Goal: Task Accomplishment & Management: Complete application form

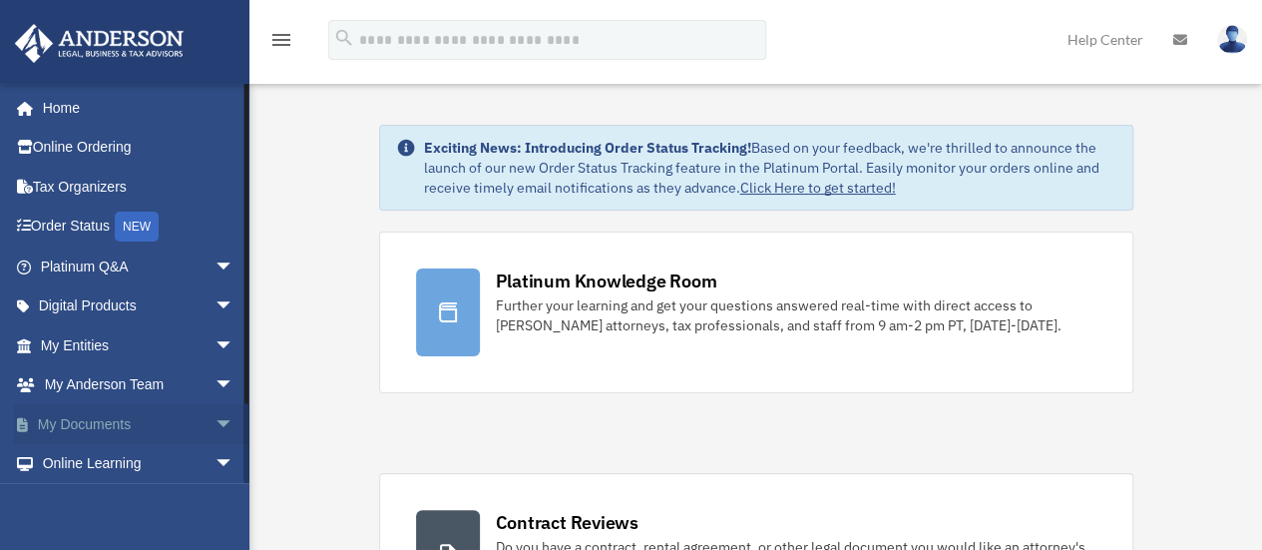
click at [215, 422] on span "arrow_drop_down" at bounding box center [235, 424] width 40 height 41
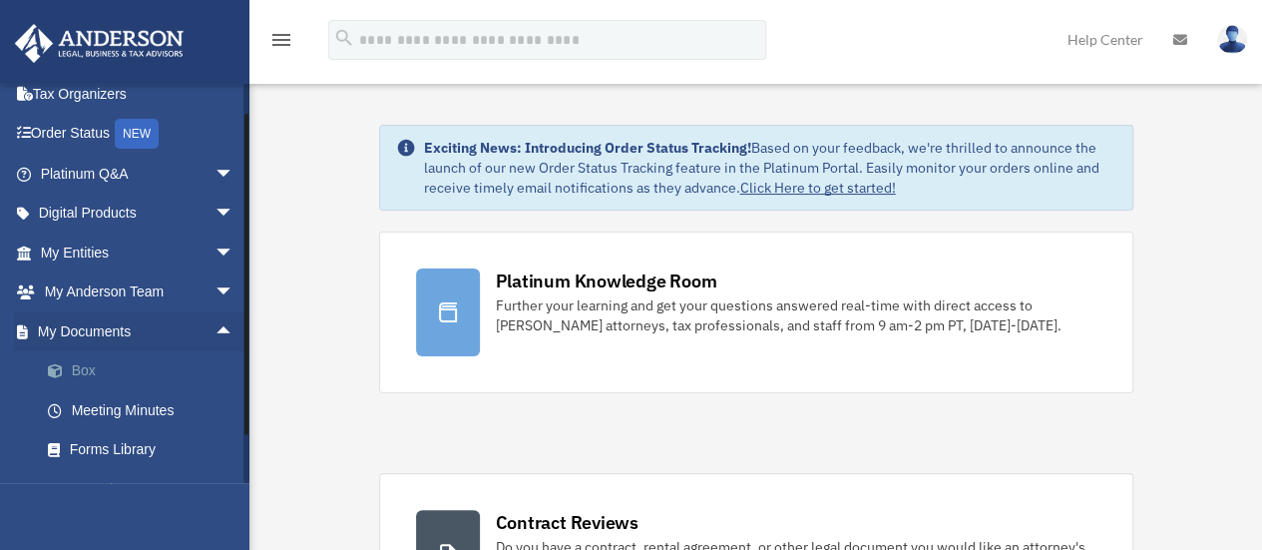
scroll to position [94, 0]
click at [88, 368] on link "Box" at bounding box center [146, 370] width 237 height 40
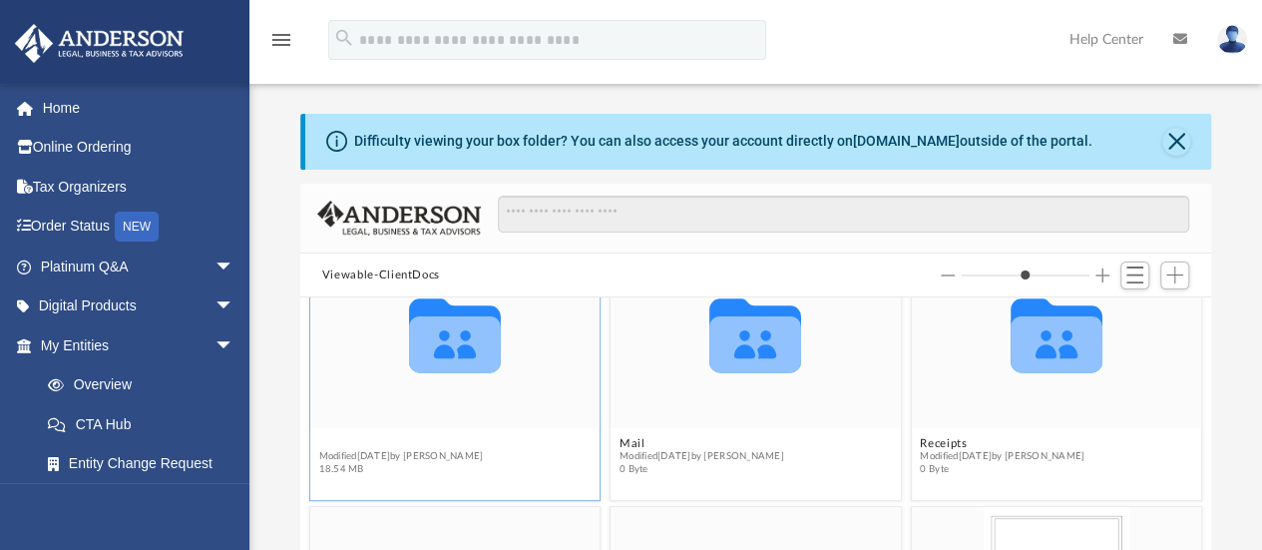
scroll to position [267, 0]
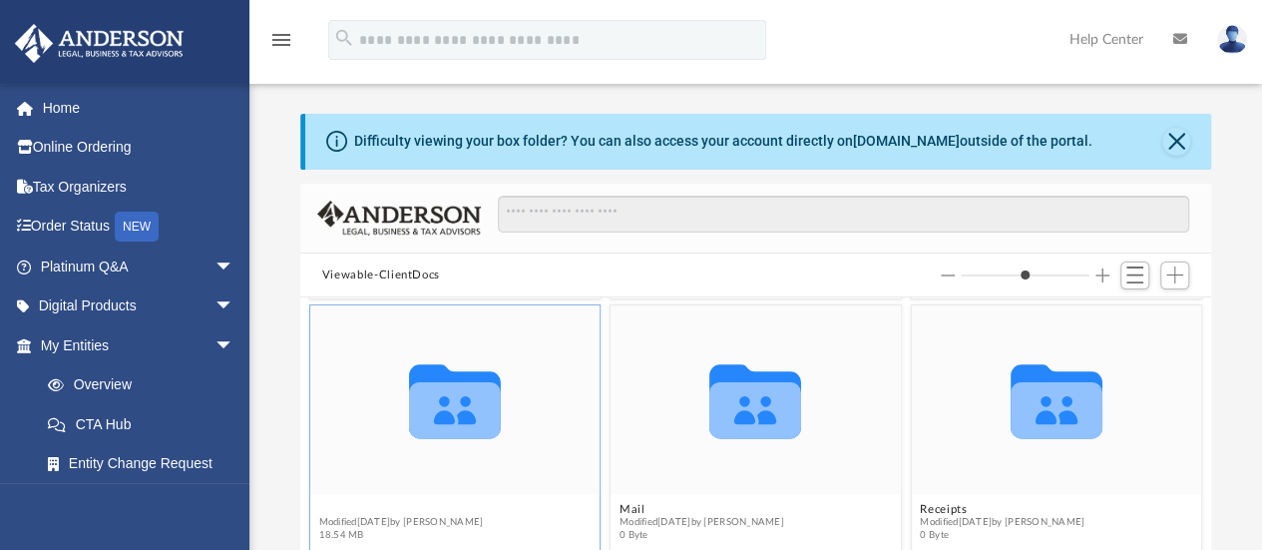
click at [333, 442] on figure "Collaborated Folder Law Modified Fri Aug 15 2025 by Michelle Frank 18.54 MB" at bounding box center [455, 427] width 290 height 244
click at [333, 442] on div "Collaborated Folder" at bounding box center [455, 399] width 290 height 189
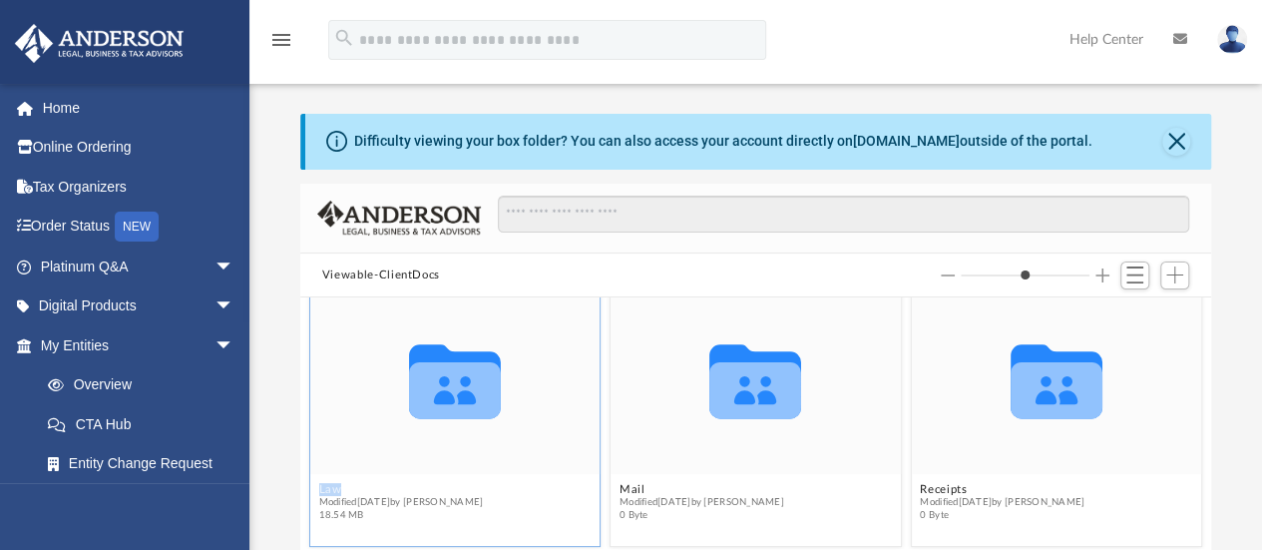
scroll to position [286, 0]
click at [334, 480] on figcaption "Law Modified Fri Aug 15 2025 by Michelle Frank 18.54 MB" at bounding box center [455, 503] width 290 height 53
click at [326, 484] on button "Law" at bounding box center [400, 490] width 165 height 13
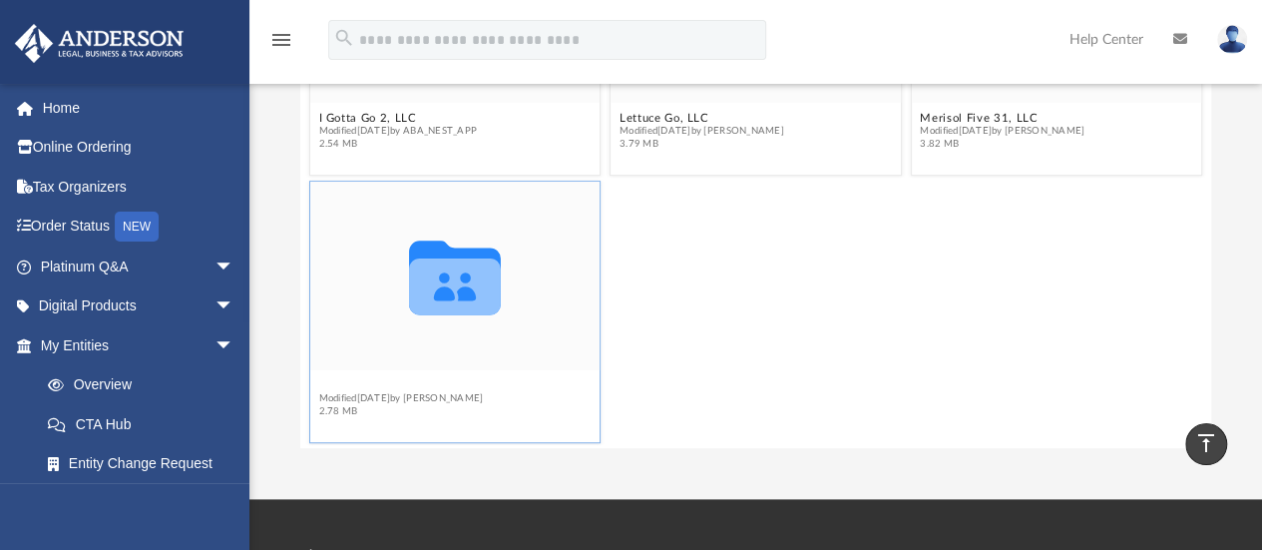
scroll to position [348, 0]
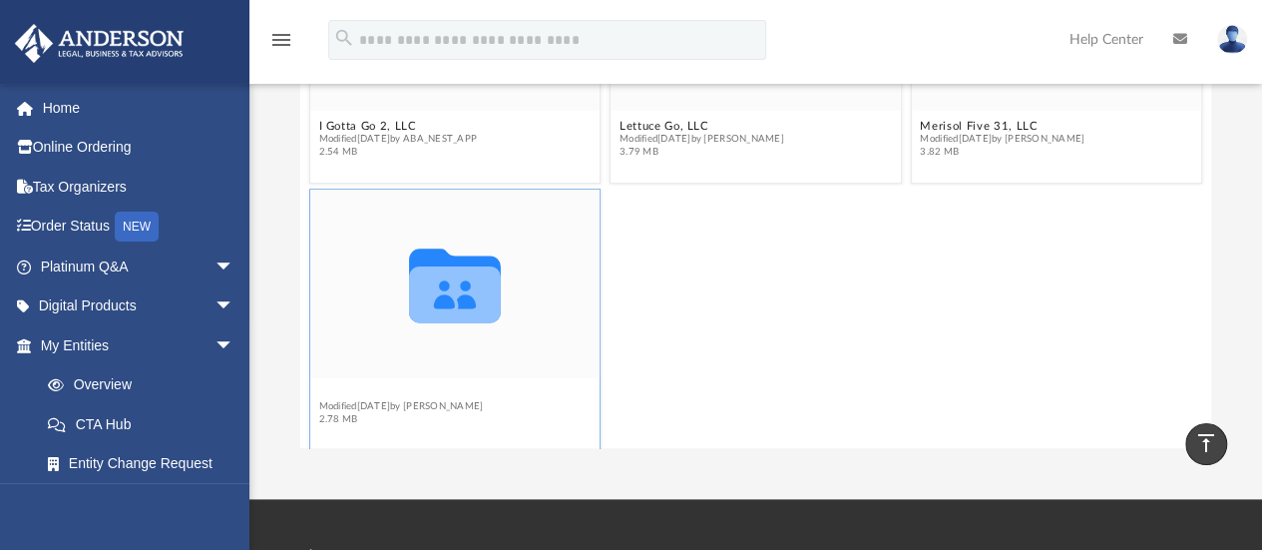
click at [327, 384] on div "Collaborated Folder Barefoot Legacy, LLC Modified Tue Jul 1 2025 by Morgan Wink…" at bounding box center [755, 222] width 911 height 454
click at [327, 387] on button "Trusts" at bounding box center [400, 393] width 165 height 13
type input "*"
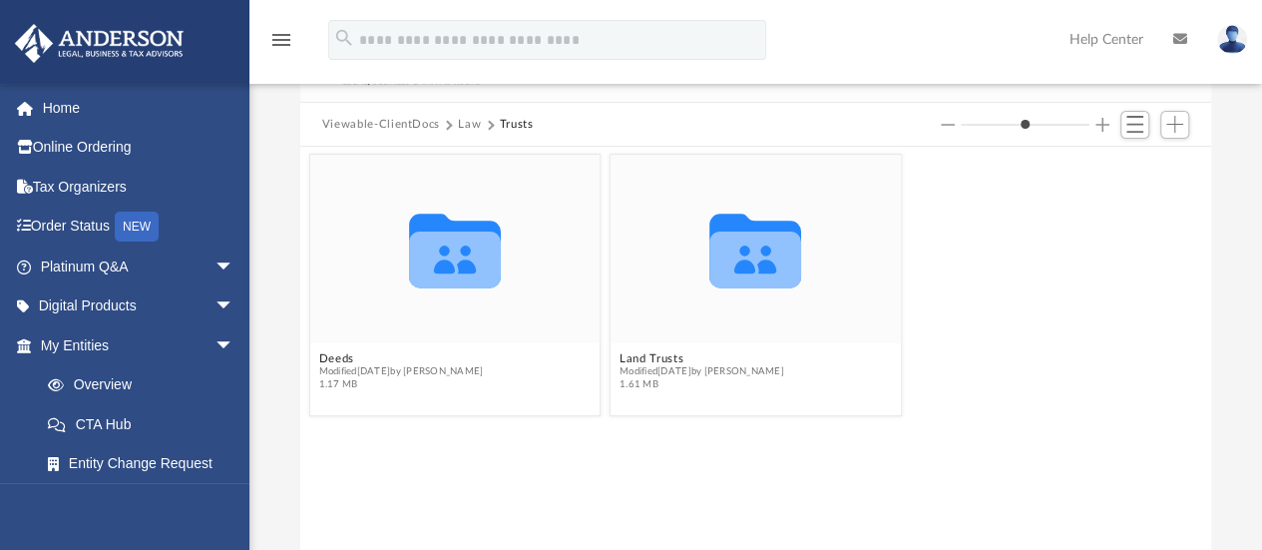
scroll to position [272, 0]
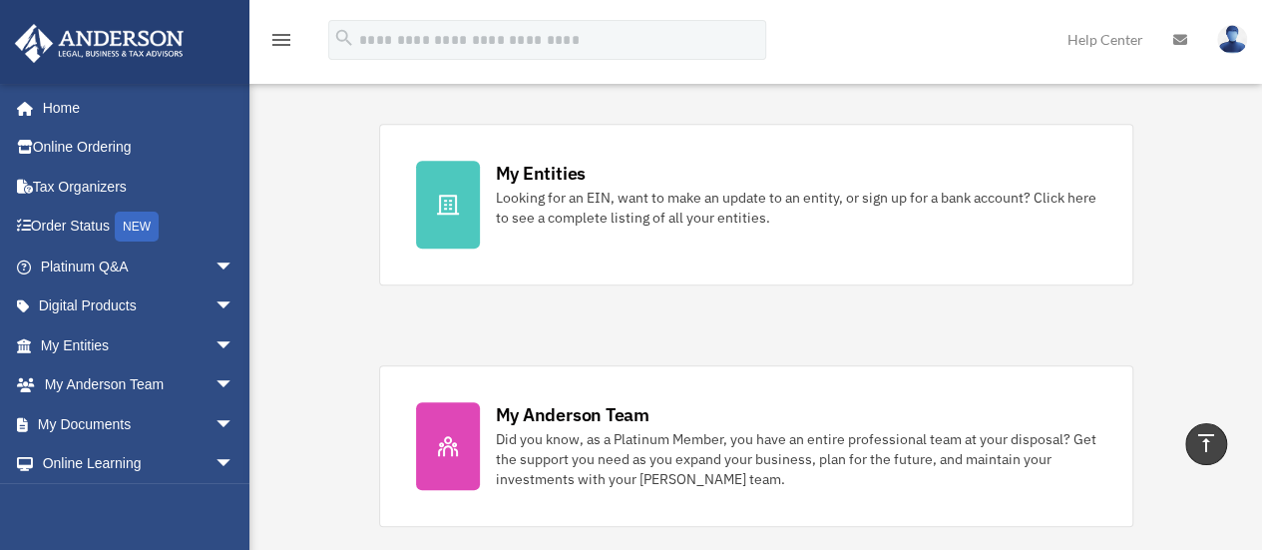
scroll to position [599, 0]
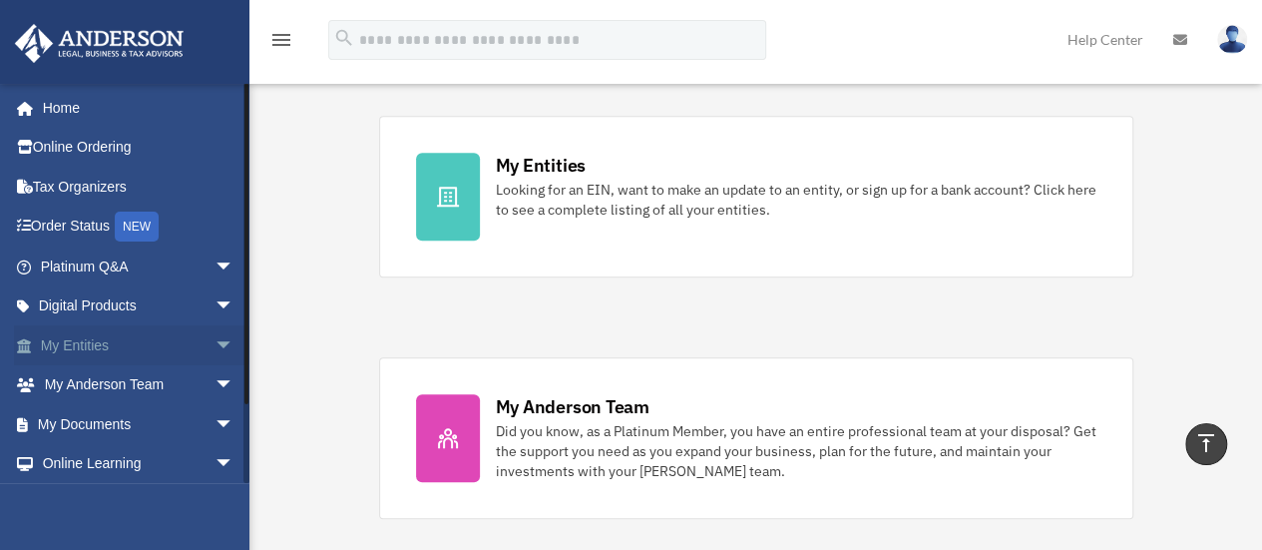
click at [215, 346] on span "arrow_drop_down" at bounding box center [235, 345] width 40 height 41
click at [94, 339] on link "My Entities arrow_drop_up" at bounding box center [139, 345] width 250 height 40
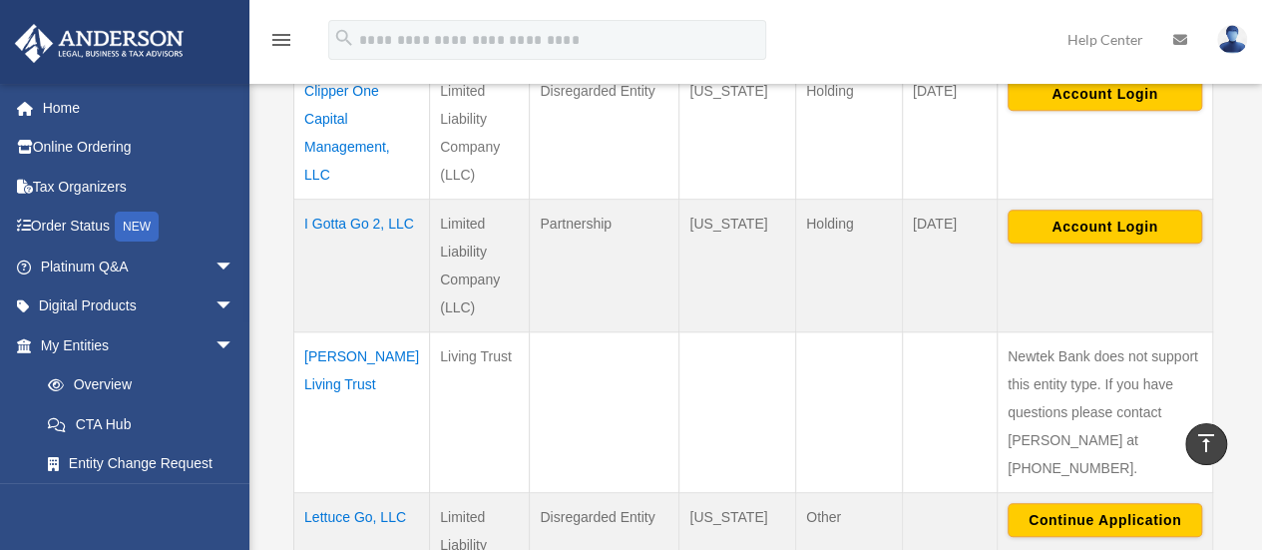
scroll to position [705, 0]
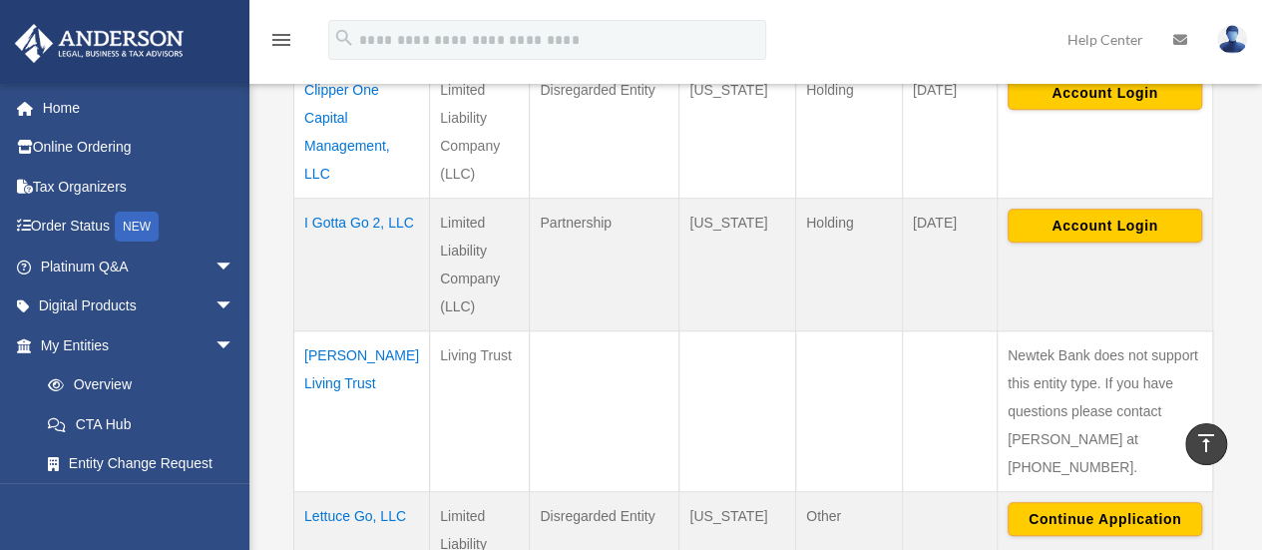
click at [353, 349] on td "Landolt Living Trust" at bounding box center [362, 410] width 136 height 161
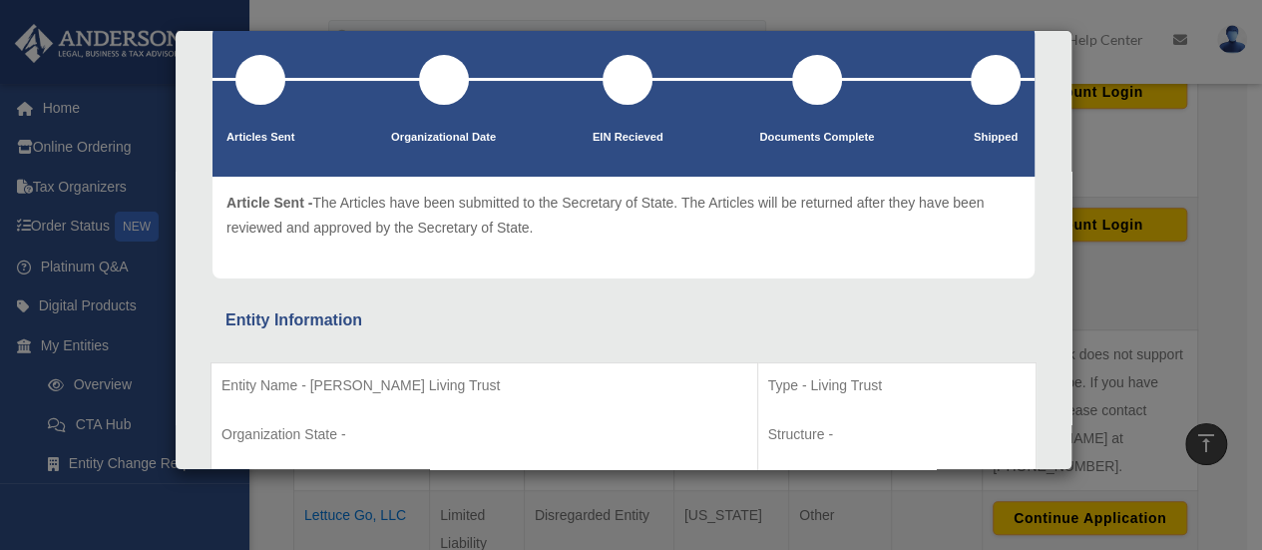
scroll to position [0, 0]
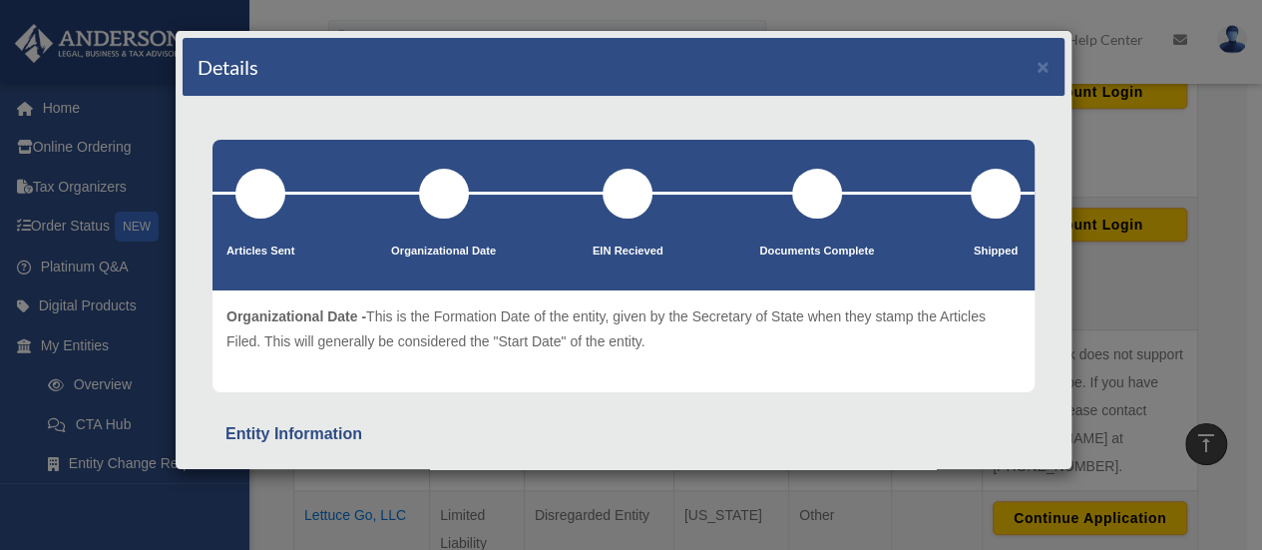
click at [321, 528] on div "Details × Articles Sent Organizational Date" at bounding box center [631, 275] width 1262 height 550
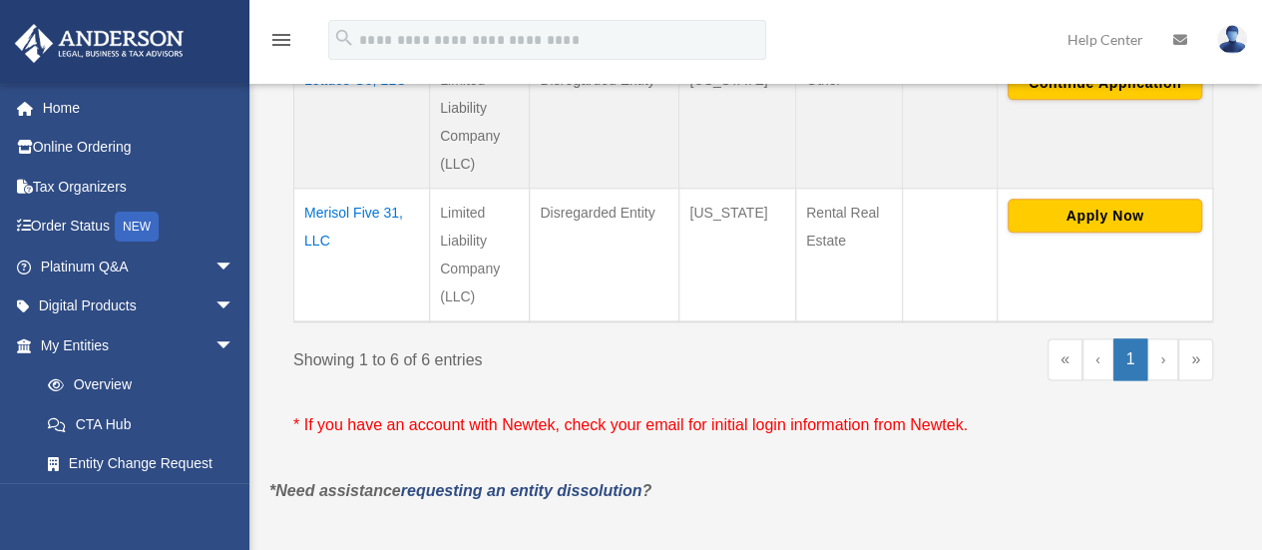
scroll to position [1142, 0]
click at [1210, 338] on link "»" at bounding box center [1196, 358] width 35 height 42
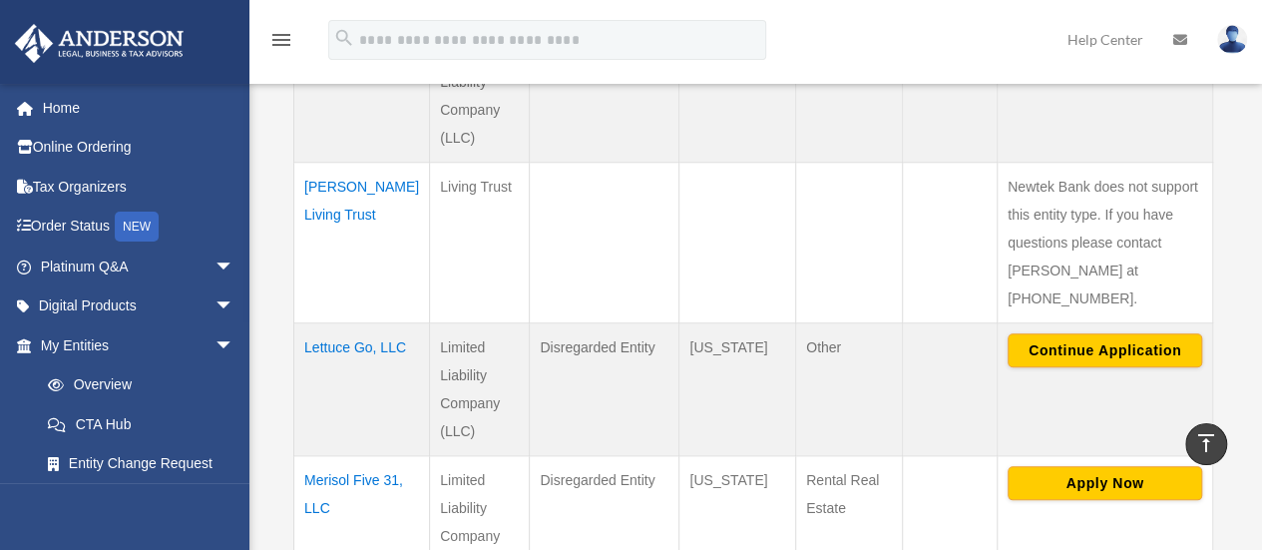
scroll to position [878, 0]
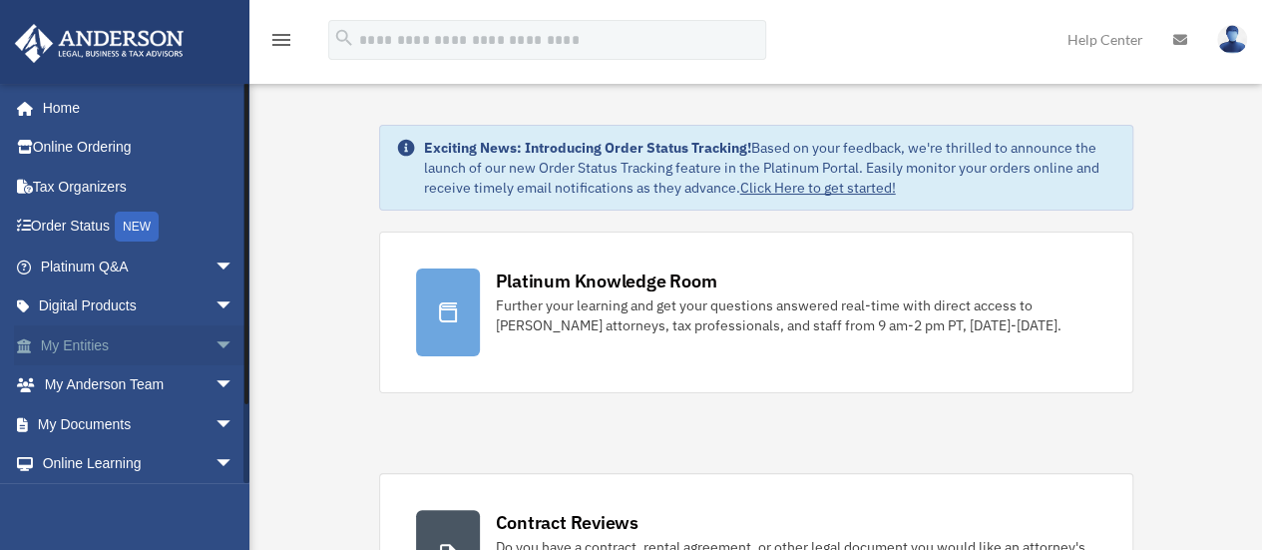
click at [215, 345] on span "arrow_drop_down" at bounding box center [235, 345] width 40 height 41
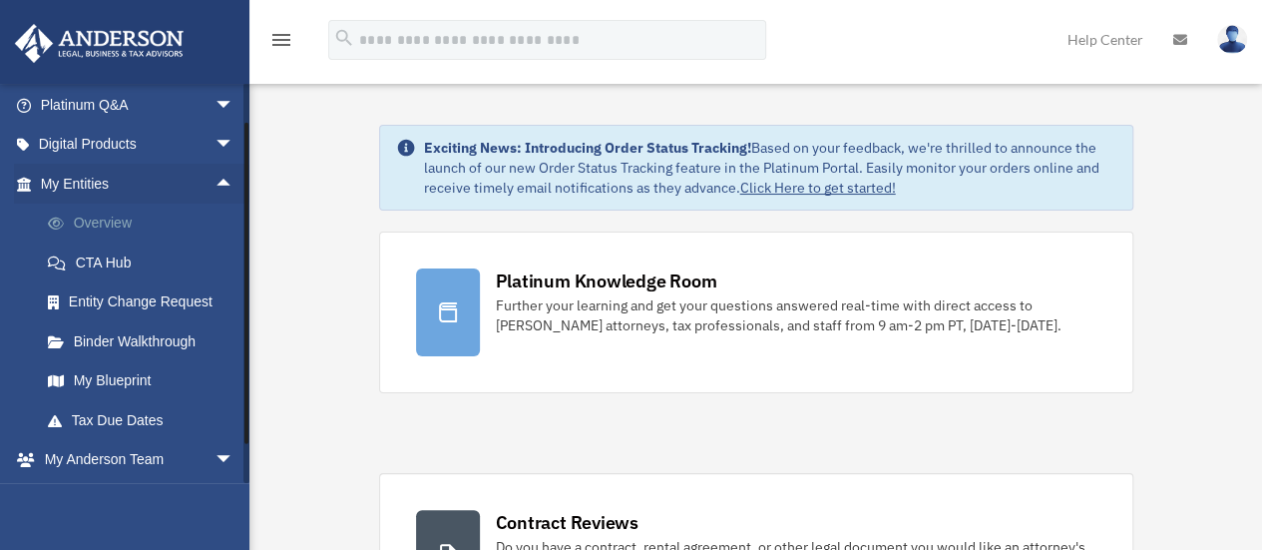
scroll to position [165, 0]
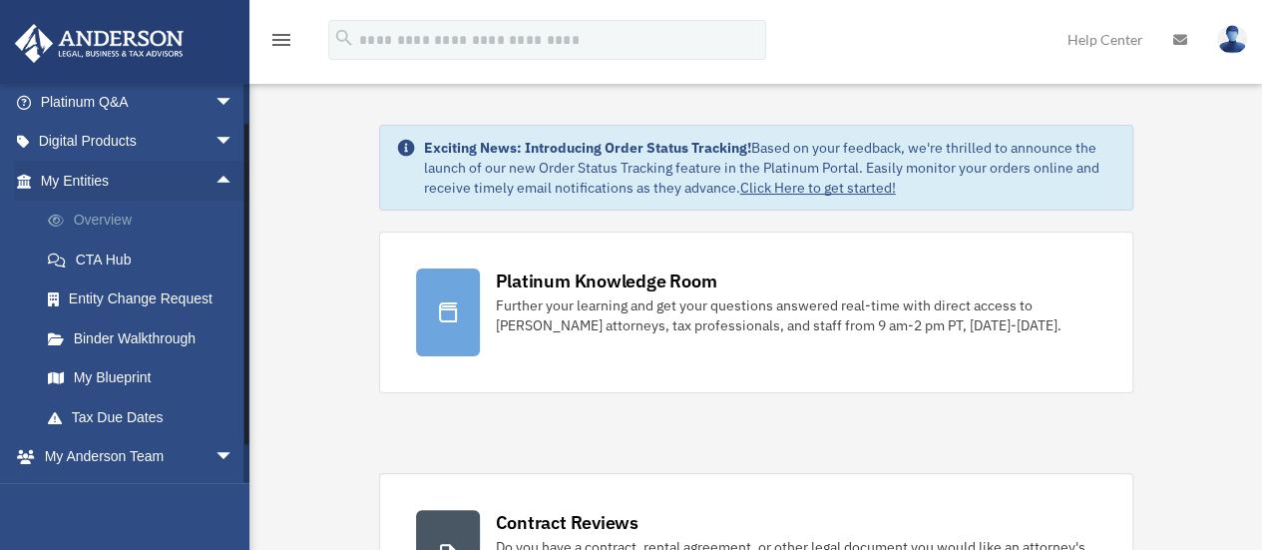
click at [114, 380] on link "My Blueprint" at bounding box center [146, 378] width 237 height 40
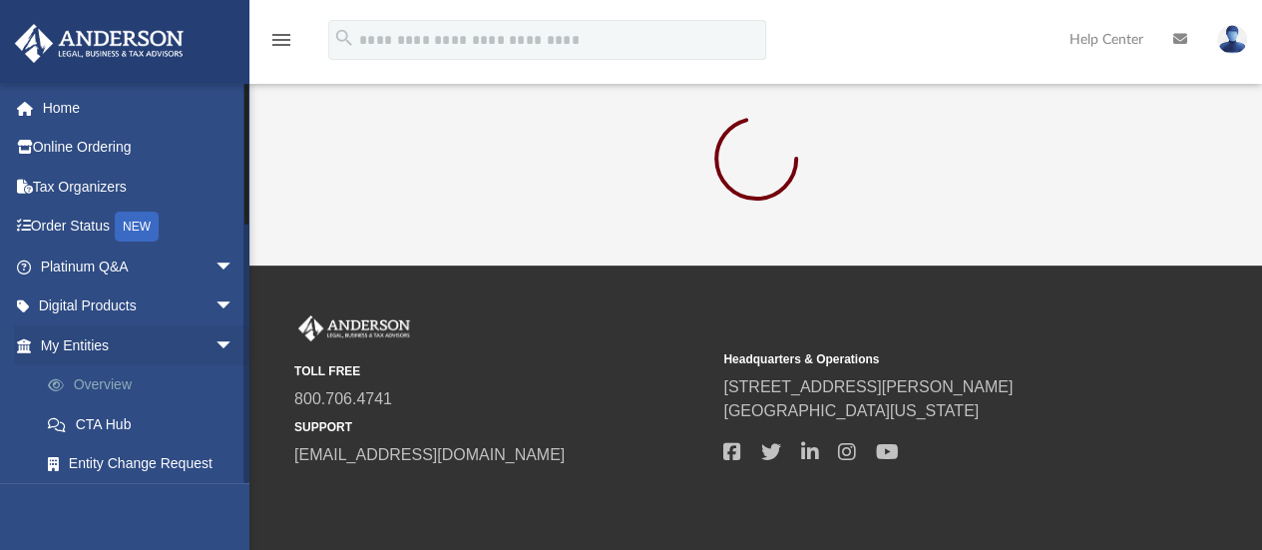
click at [115, 384] on link "Overview" at bounding box center [146, 385] width 237 height 40
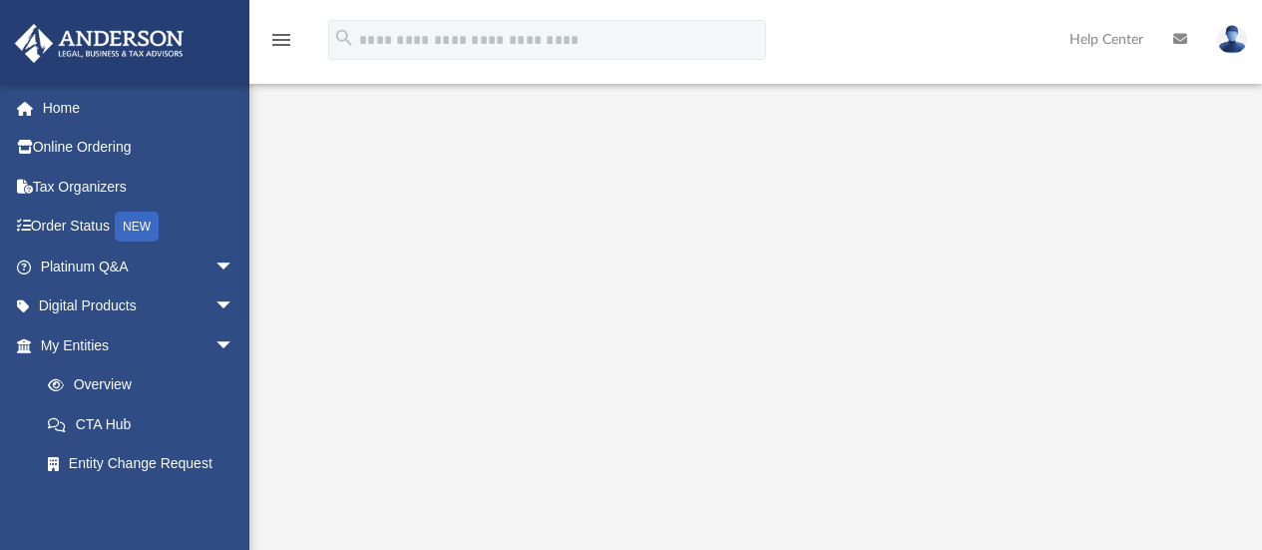
scroll to position [218, 0]
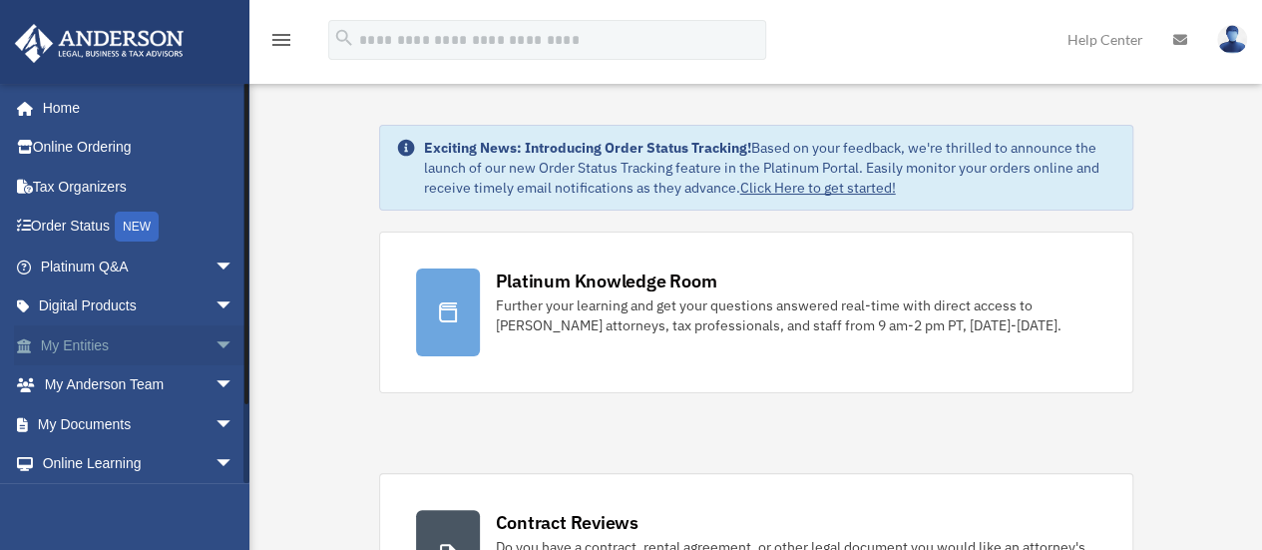
click at [215, 340] on span "arrow_drop_down" at bounding box center [235, 345] width 40 height 41
click at [116, 384] on link "Overview" at bounding box center [146, 385] width 237 height 40
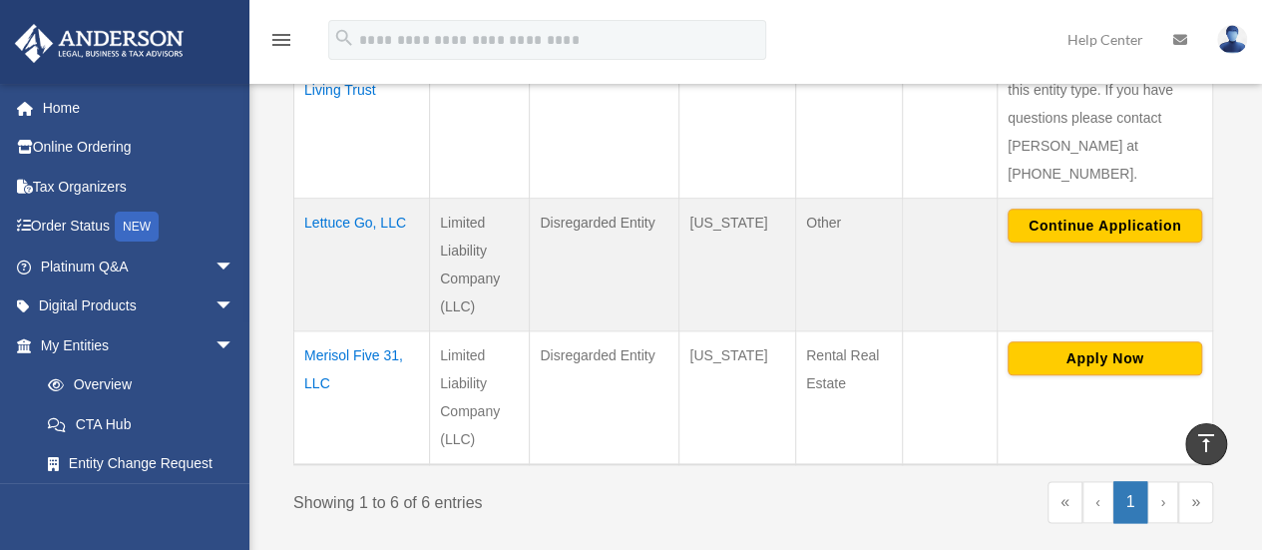
scroll to position [999, 0]
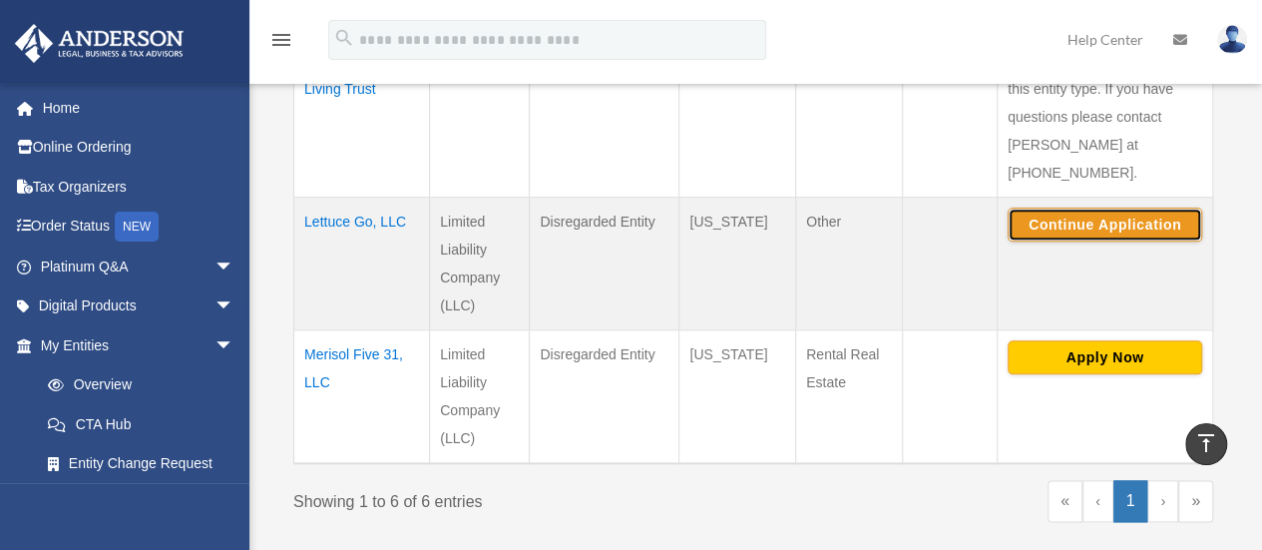
click at [1068, 208] on button "Continue Application" at bounding box center [1105, 225] width 195 height 34
